Goal: Information Seeking & Learning: Learn about a topic

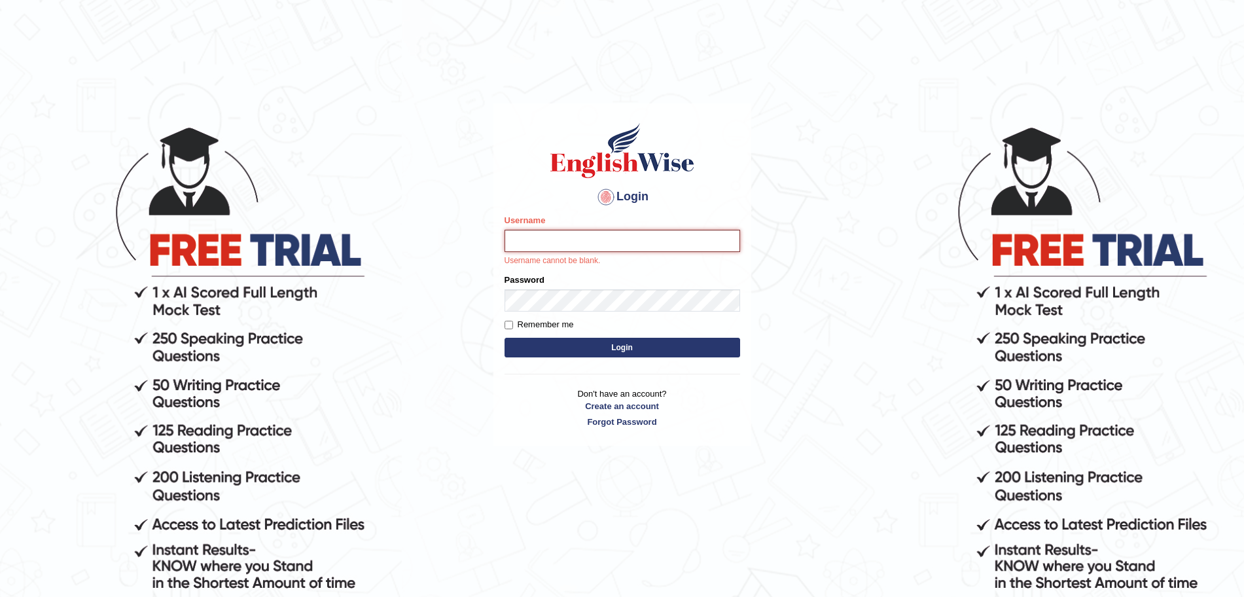
click at [608, 241] on input "Username" at bounding box center [622, 241] width 236 height 22
type input "surajshrestha100"
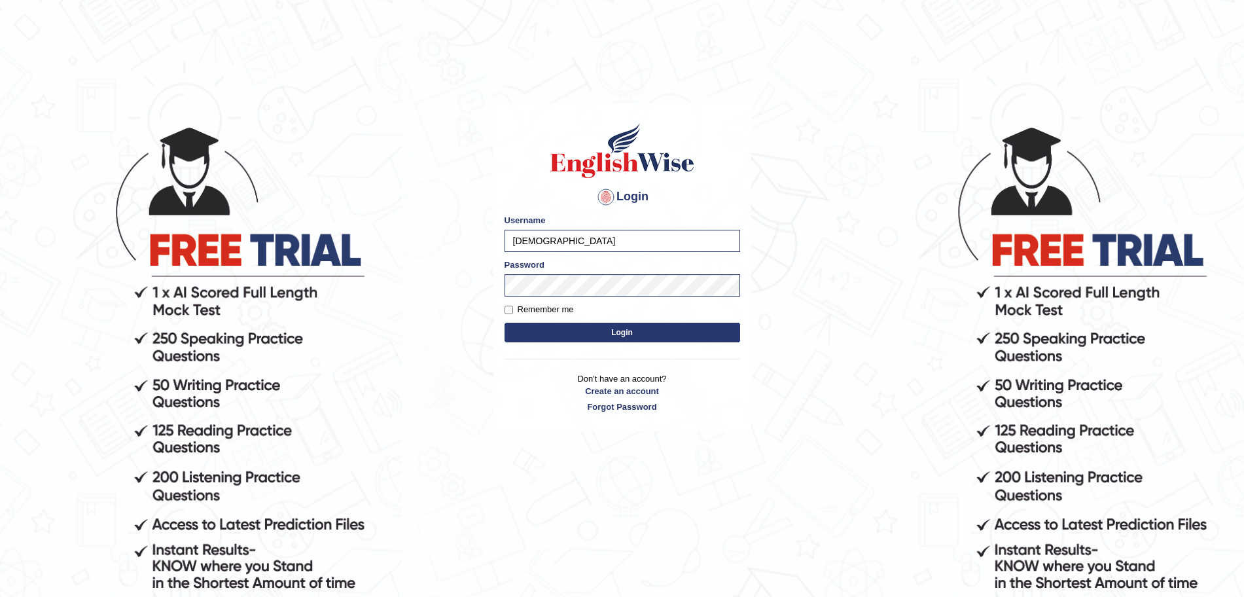
click at [576, 332] on button "Login" at bounding box center [622, 333] width 236 height 20
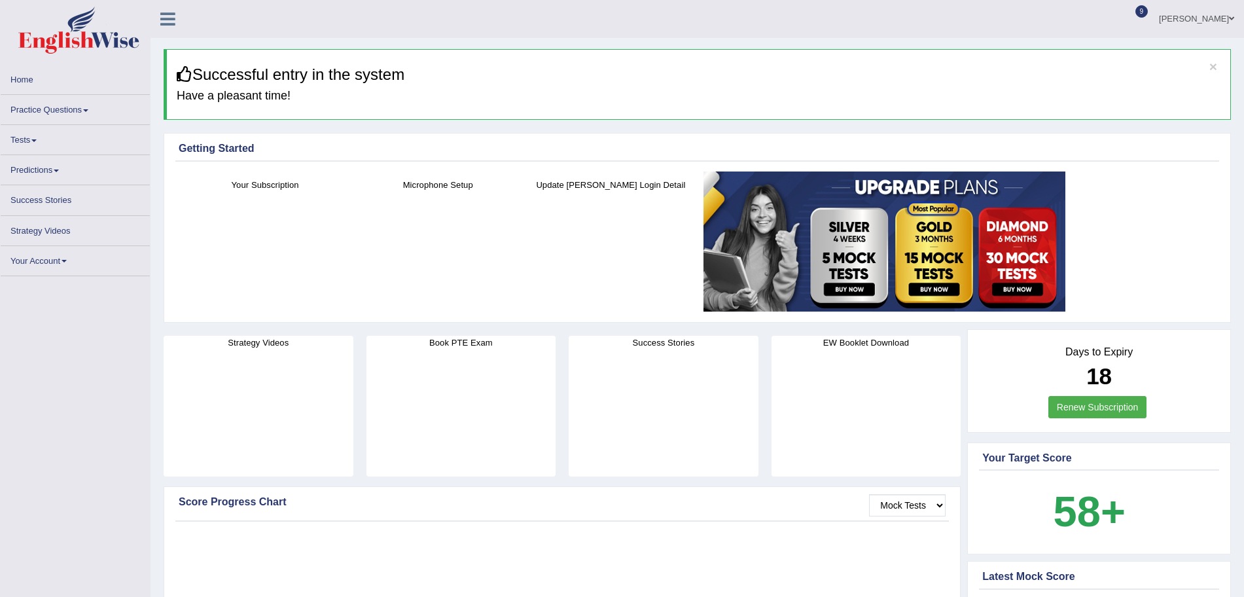
click at [65, 103] on link "Practice Questions" at bounding box center [75, 108] width 149 height 26
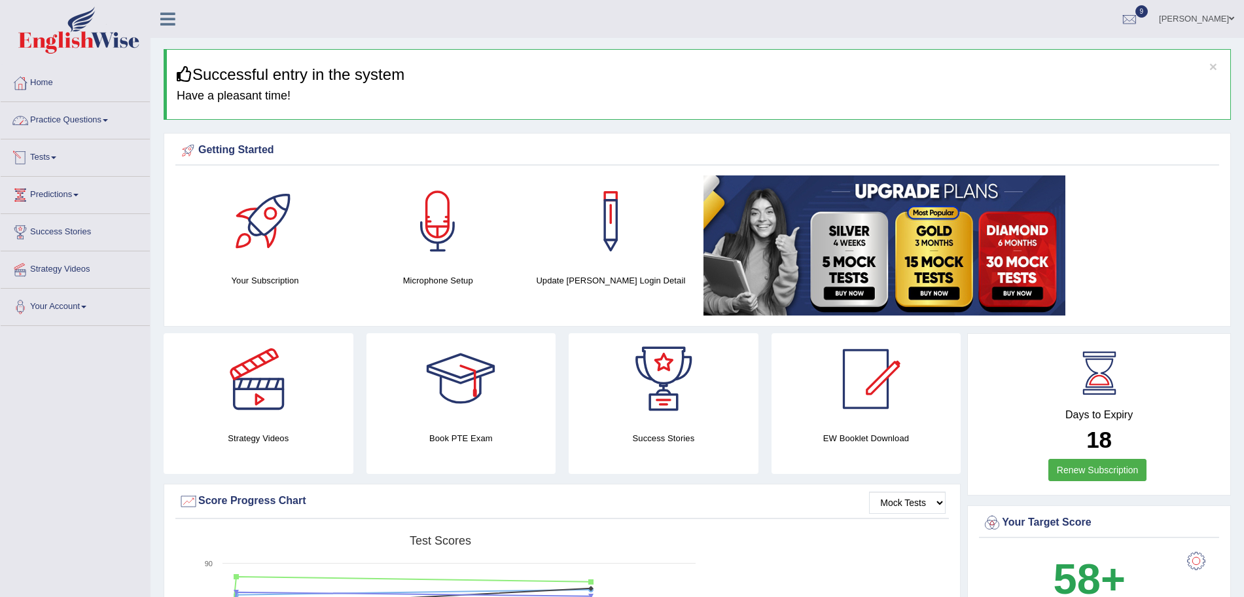
click at [66, 119] on link "Practice Questions" at bounding box center [75, 118] width 149 height 33
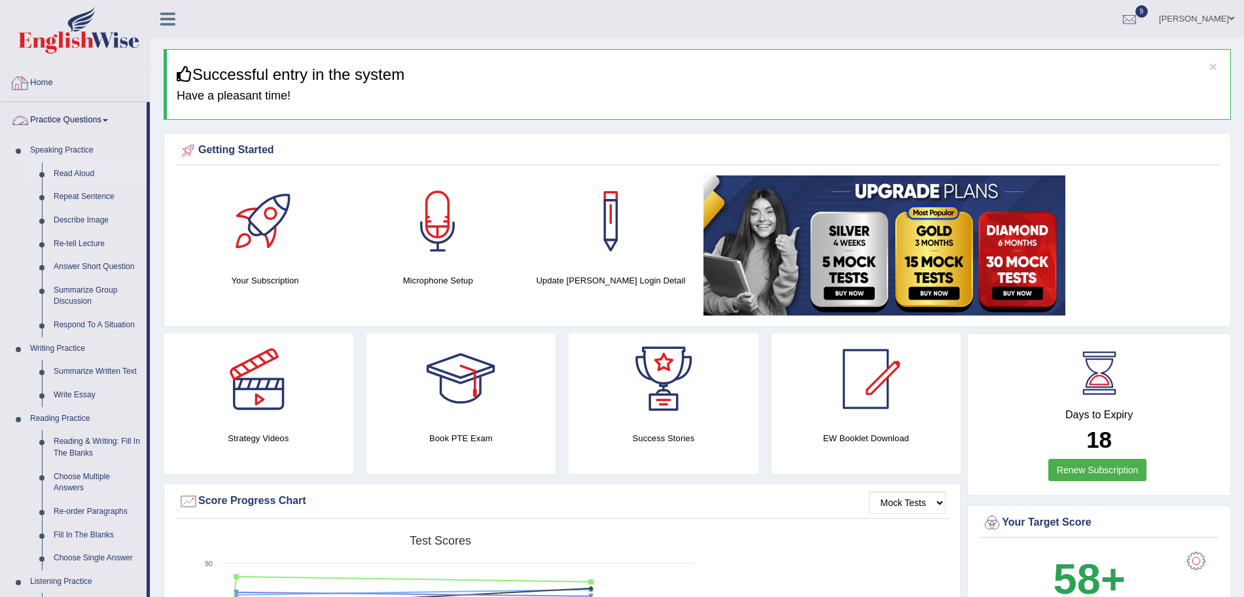
click at [80, 170] on link "Read Aloud" at bounding box center [97, 174] width 99 height 24
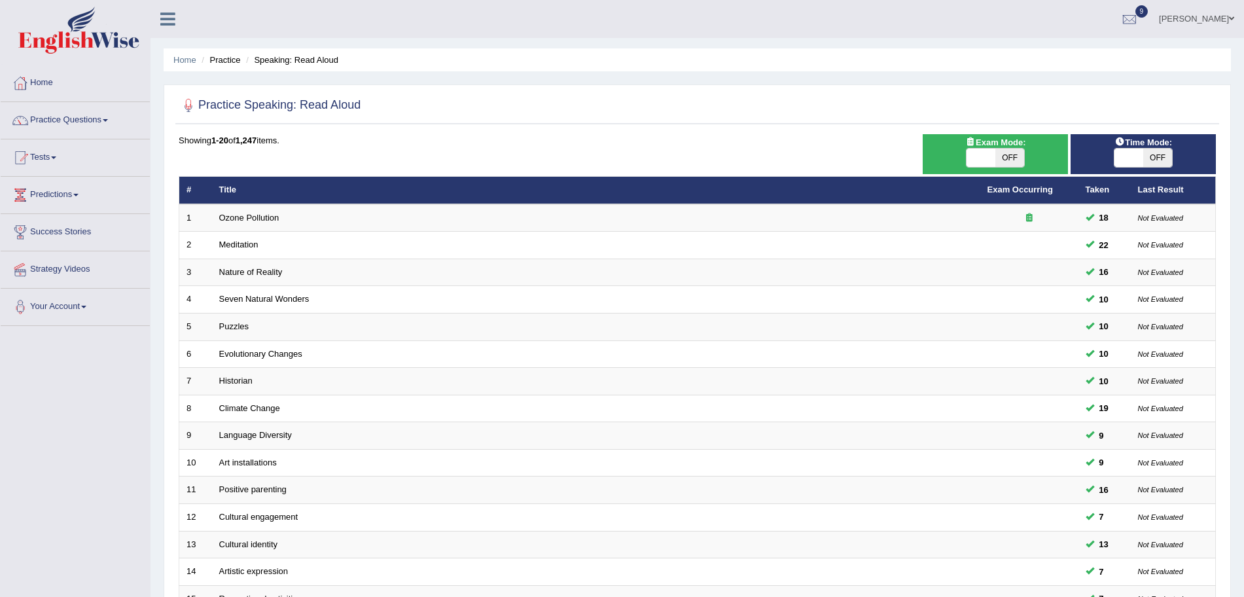
click at [1004, 163] on span "OFF" at bounding box center [1009, 158] width 29 height 18
checkbox input "true"
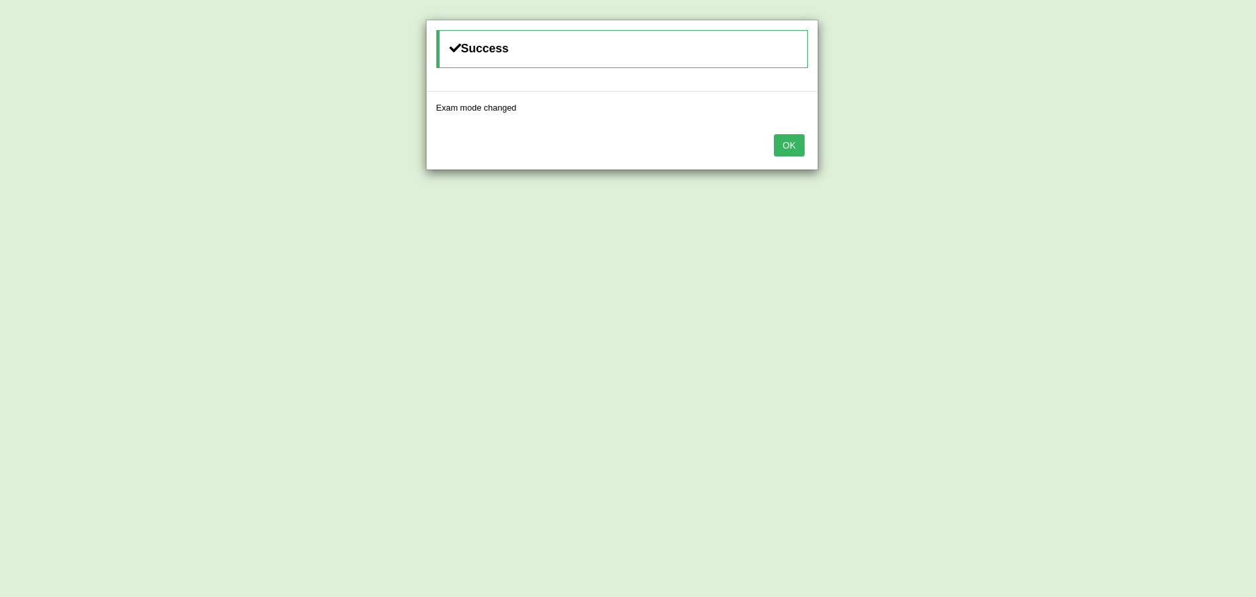
click at [774, 134] on button "OK" at bounding box center [789, 145] width 30 height 22
